Goal: Information Seeking & Learning: Learn about a topic

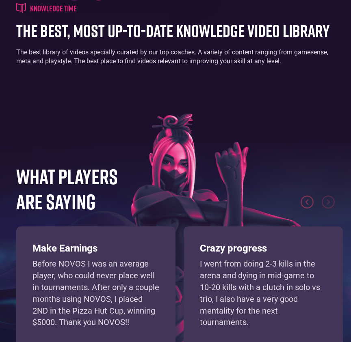
scroll to position [2517, 0]
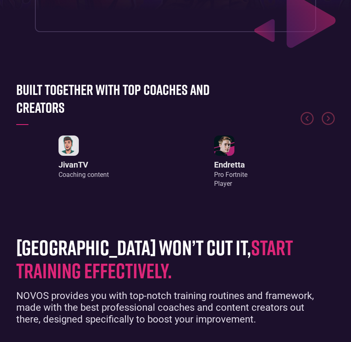
scroll to position [296, 0]
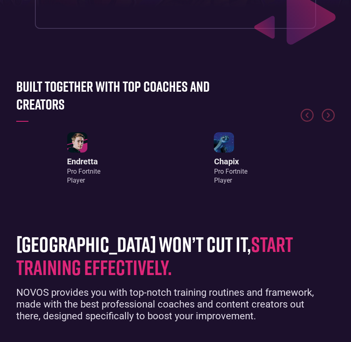
click at [235, 151] on link "Chapix Pro Fortnite Player" at bounding box center [230, 158] width 33 height 53
click at [228, 171] on div "Pro Fortnite Player" at bounding box center [230, 176] width 33 height 18
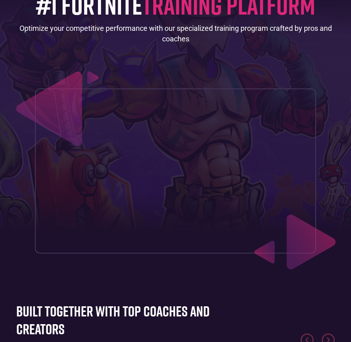
scroll to position [0, 0]
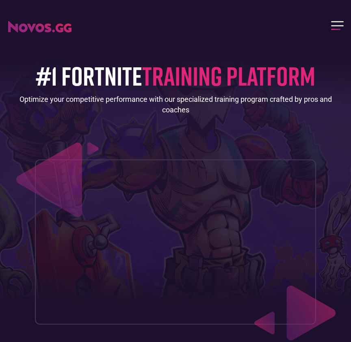
click at [332, 23] on div "menu" at bounding box center [337, 25] width 13 height 9
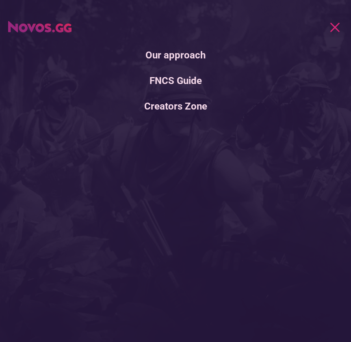
click at [333, 27] on div "menu" at bounding box center [337, 25] width 13 height 9
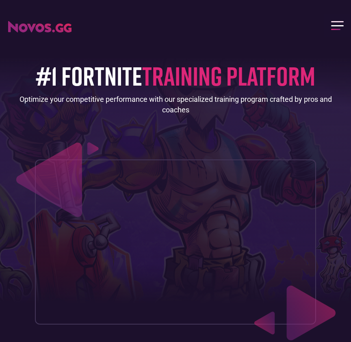
click at [338, 22] on div "menu" at bounding box center [337, 25] width 13 height 9
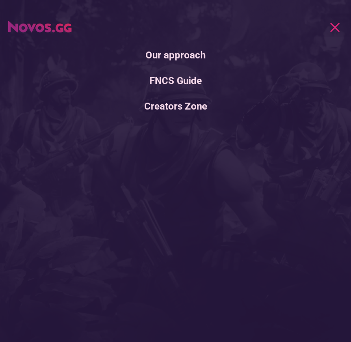
click at [190, 80] on link "FNCS Guide" at bounding box center [175, 81] width 351 height 22
click at [334, 28] on div "menu" at bounding box center [335, 27] width 10 height 10
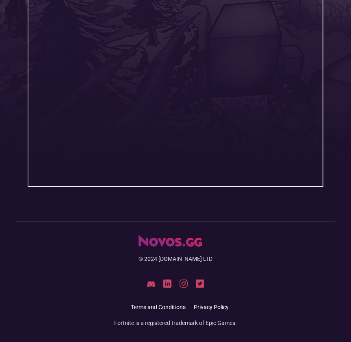
scroll to position [269, 0]
